Goal: Use online tool/utility: Utilize a website feature to perform a specific function

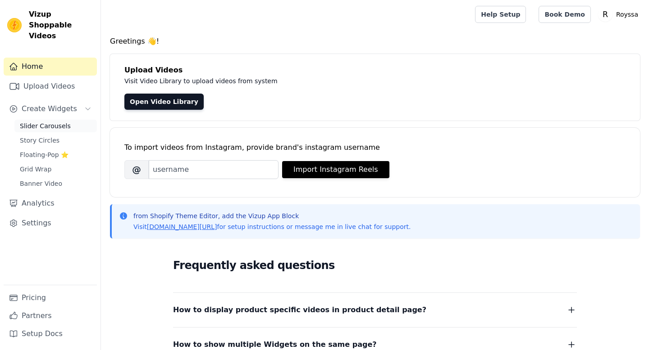
click at [55, 122] on span "Slider Carousels" at bounding box center [45, 126] width 51 height 9
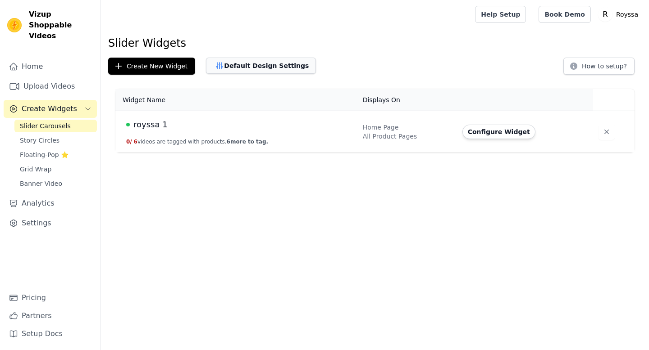
click at [269, 65] on button "Default Design Settings" at bounding box center [261, 66] width 110 height 16
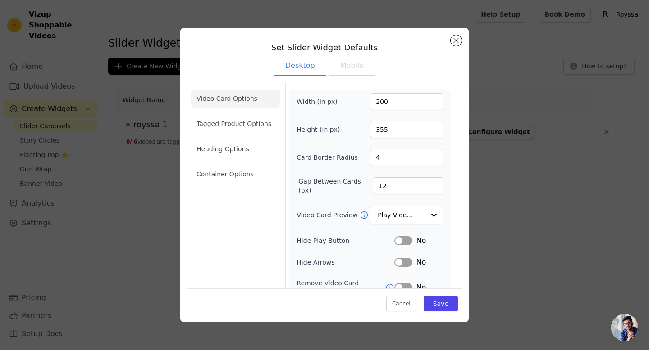
click at [351, 70] on button "Mobile" at bounding box center [351, 67] width 45 height 20
click at [352, 67] on button "Mobile" at bounding box center [351, 67] width 45 height 20
click at [302, 65] on button "Desktop" at bounding box center [299, 67] width 51 height 20
click at [356, 70] on button "Mobile" at bounding box center [351, 67] width 45 height 20
click at [457, 43] on button "Close modal" at bounding box center [455, 40] width 11 height 11
